Goal: Transaction & Acquisition: Purchase product/service

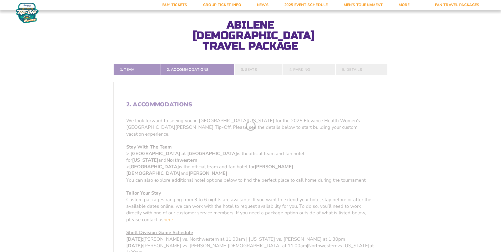
scroll to position [140, 0]
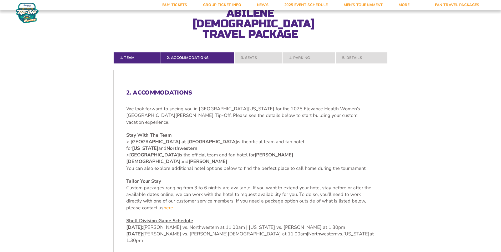
drag, startPoint x: 131, startPoint y: 131, endPoint x: 215, endPoint y: 133, distance: 83.9
click at [179, 151] on strong "[GEOGRAPHIC_DATA]" at bounding box center [154, 154] width 50 height 6
copy strong "[GEOGRAPHIC_DATA]"
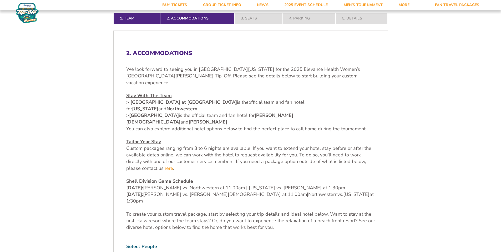
scroll to position [245, 0]
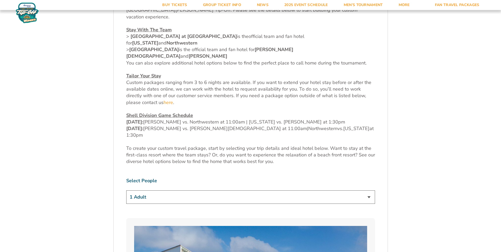
click at [262, 190] on select "1 Adult 2 Adults 3 Adults 4 Adults 2 Adults + 1 Child 2 Adults + 2 Children 2 A…" at bounding box center [250, 196] width 249 height 13
select select "2 Adults"
click at [126, 190] on select "1 Adult 2 Adults 3 Adults 4 Adults 2 Adults + 1 Child 2 Adults + 2 Children 2 A…" at bounding box center [250, 196] width 249 height 13
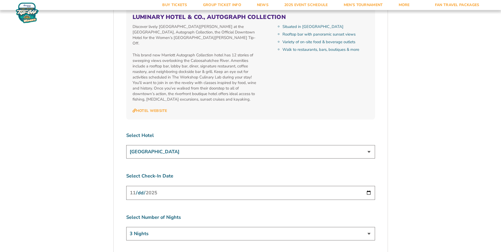
scroll to position [1928, 0]
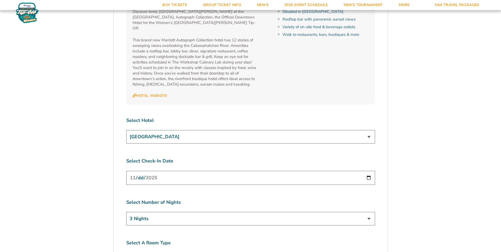
click at [256, 212] on select "3 Nights 4 Nights 5 Nights 6 Nights" at bounding box center [250, 218] width 249 height 13
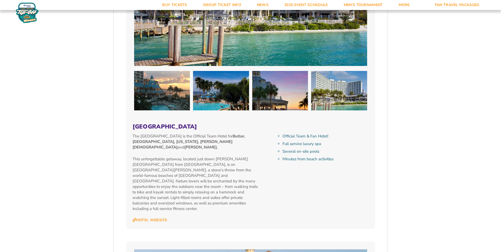
scroll to position [561, 0]
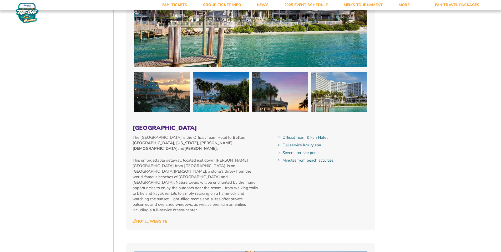
click at [163, 219] on link "Hotel Website" at bounding box center [149, 221] width 35 height 5
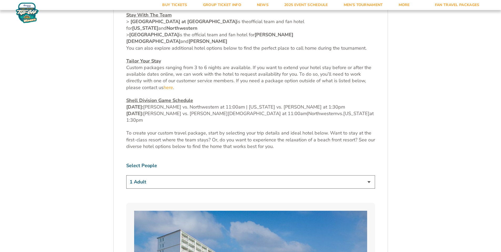
scroll to position [280, 0]
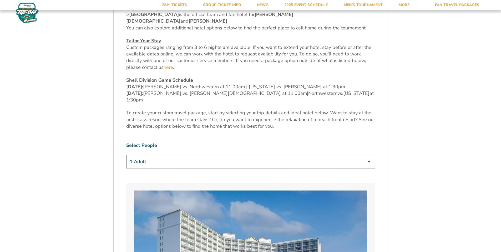
click at [307, 155] on select "1 Adult 2 Adults 3 Adults 4 Adults 2 Adults + 1 Child 2 Adults + 2 Children 2 A…" at bounding box center [250, 161] width 249 height 13
select select "2 Adults"
click at [126, 155] on select "1 Adult 2 Adults 3 Adults 4 Adults 2 Adults + 1 Child 2 Adults + 2 Children 2 A…" at bounding box center [250, 161] width 249 height 13
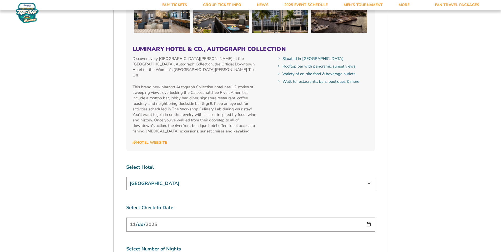
scroll to position [1893, 0]
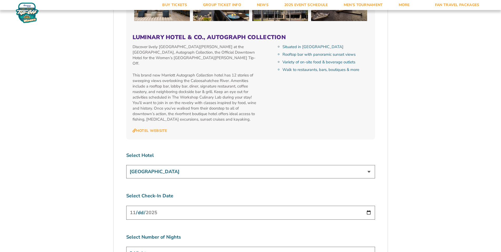
click at [272, 247] on select "3 Nights 4 Nights 5 Nights 6 Nights" at bounding box center [250, 253] width 249 height 13
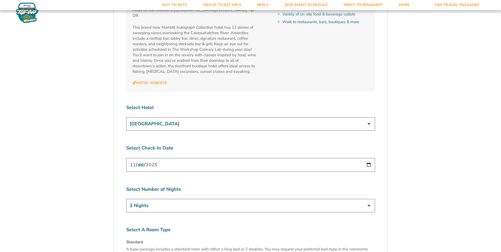
scroll to position [2033, 0]
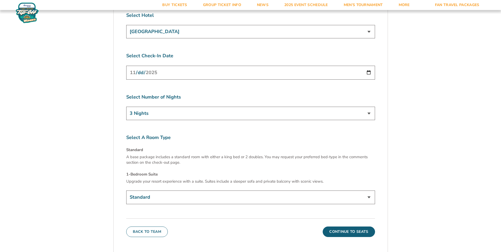
click at [249, 191] on select "Standard 1-Bedroom Suite (+$149 per night)" at bounding box center [250, 197] width 249 height 13
click at [343, 227] on button "Continue To Seats" at bounding box center [349, 232] width 52 height 11
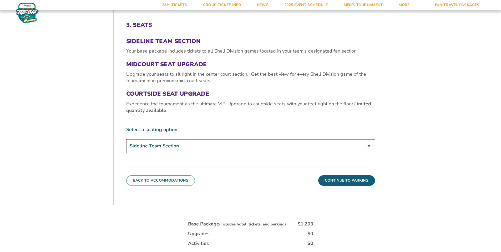
scroll to position [224, 0]
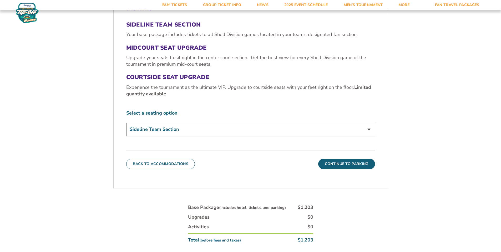
click at [247, 123] on select "Sideline Team Section Midcourt Seat Upgrade (+$70 per person) Courtside Seat Up…" at bounding box center [250, 129] width 249 height 13
select select "Midcourt Seat Upgrade"
click at [126, 123] on select "Sideline Team Section Midcourt Seat Upgrade (+$70 per person) Courtside Seat Up…" at bounding box center [250, 129] width 249 height 13
click at [340, 159] on button "Continue To Parking" at bounding box center [346, 164] width 57 height 11
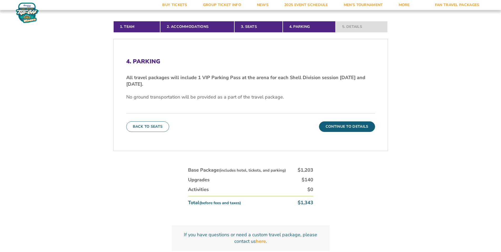
scroll to position [190, 0]
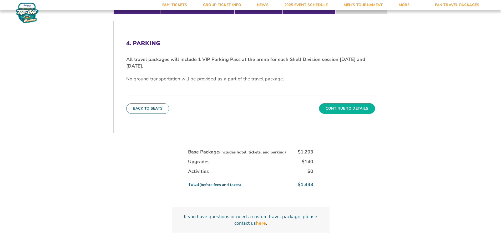
click at [350, 103] on button "Continue To Details" at bounding box center [347, 108] width 56 height 11
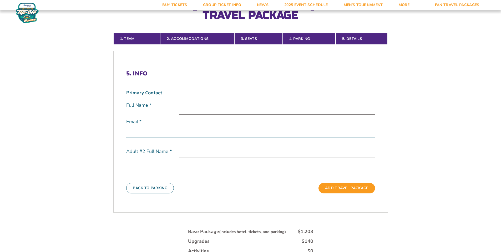
scroll to position [154, 0]
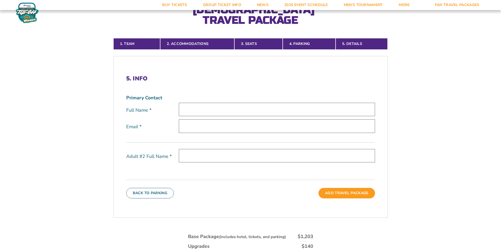
click at [229, 103] on input "text" at bounding box center [277, 109] width 196 height 13
type input "Clayton Hull"
type input "chull76n@yahoo.com"
click at [215, 149] on input "text" at bounding box center [277, 155] width 196 height 13
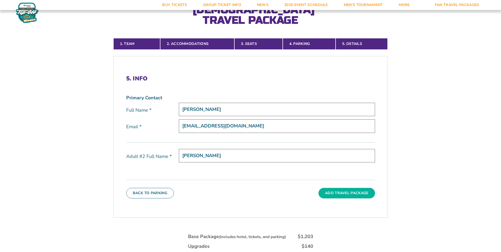
type input "Donna Hull"
click at [362, 188] on button "Add Travel Package" at bounding box center [346, 193] width 56 height 11
